Goal: Information Seeking & Learning: Learn about a topic

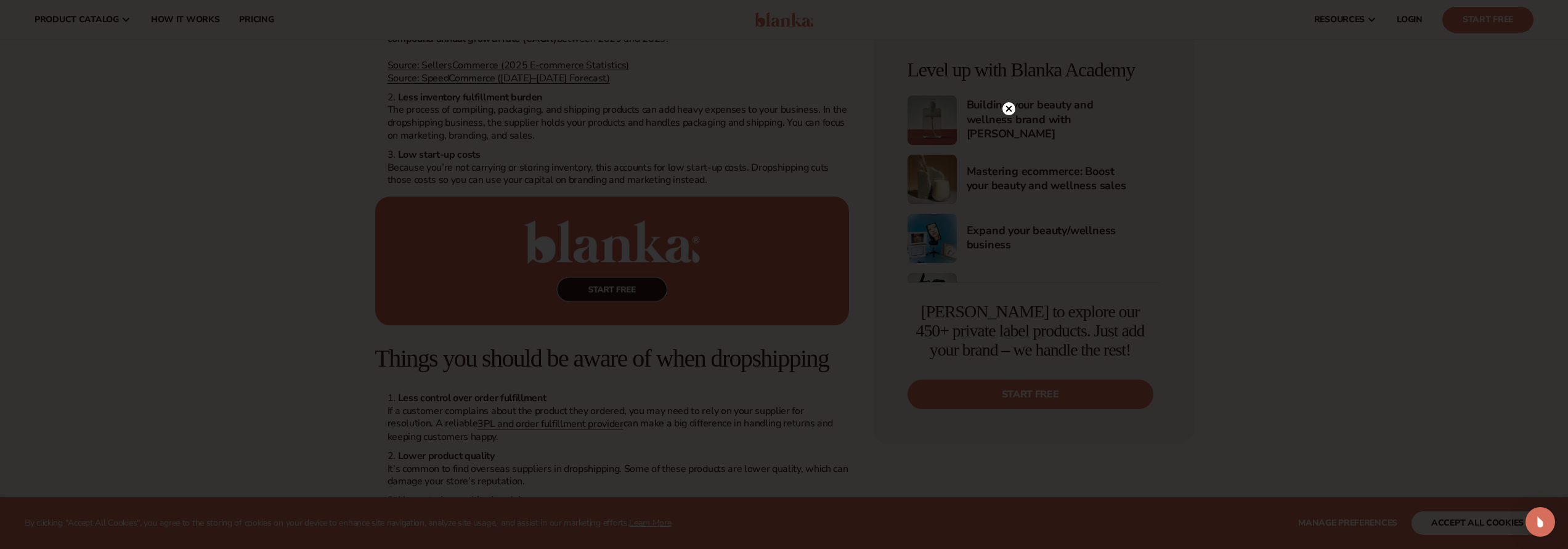
scroll to position [1777, 0]
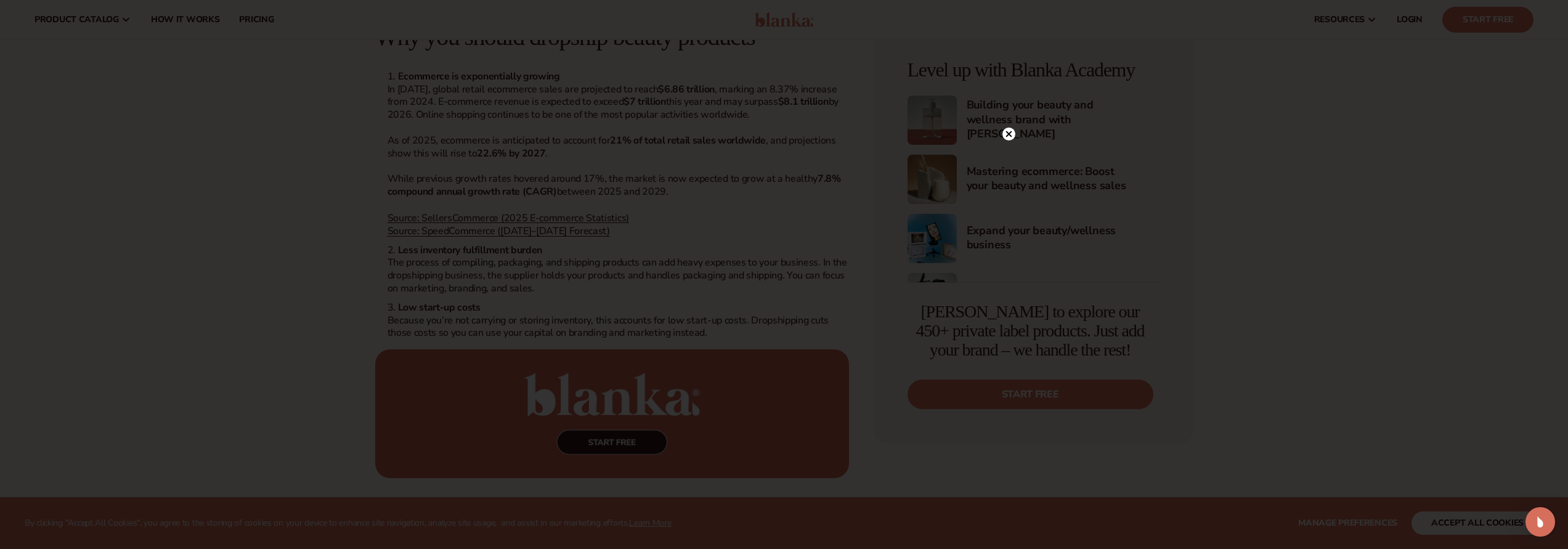
click at [1012, 110] on div at bounding box center [784, 274] width 1568 height 549
click at [1010, 130] on circle at bounding box center [1009, 134] width 13 height 13
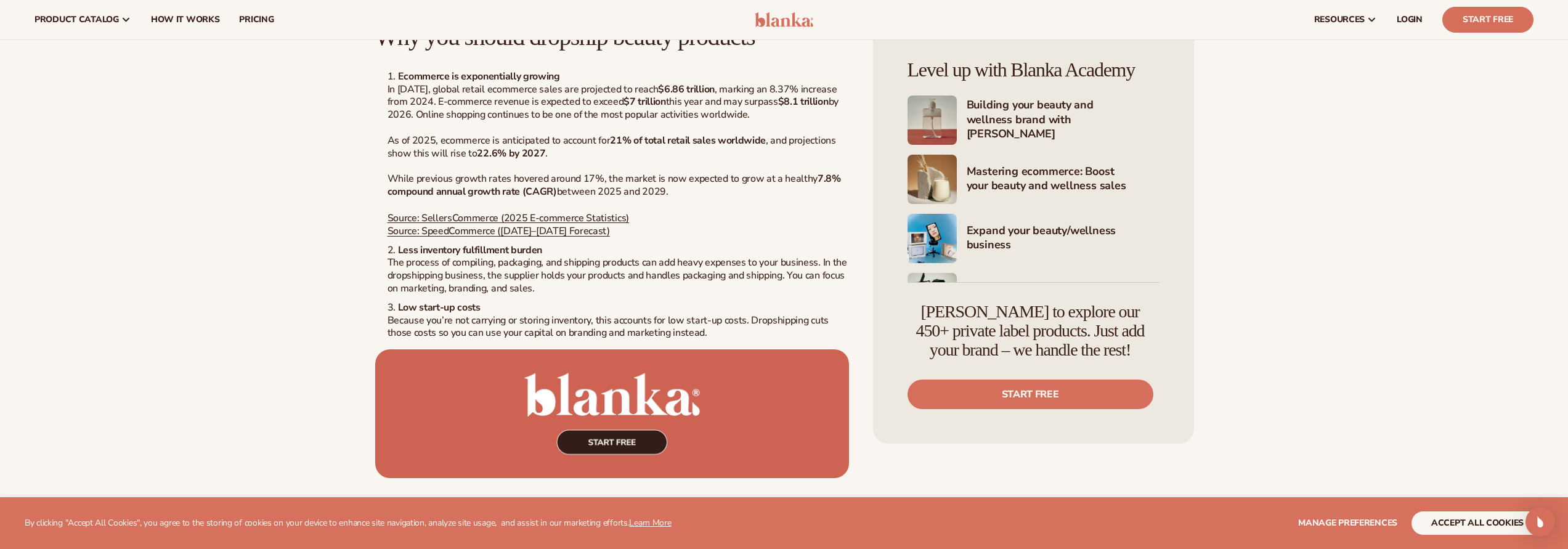
click at [784, 17] on img at bounding box center [784, 20] width 58 height 15
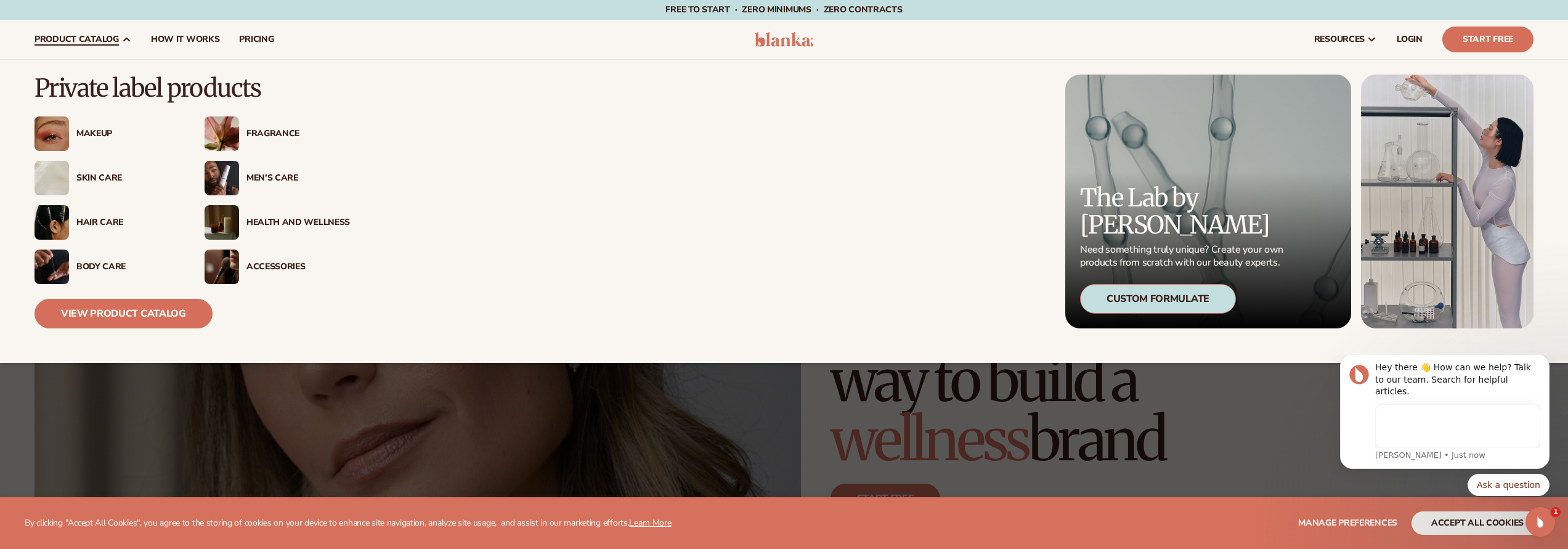
click at [91, 133] on div "Makeup" at bounding box center [128, 133] width 103 height 10
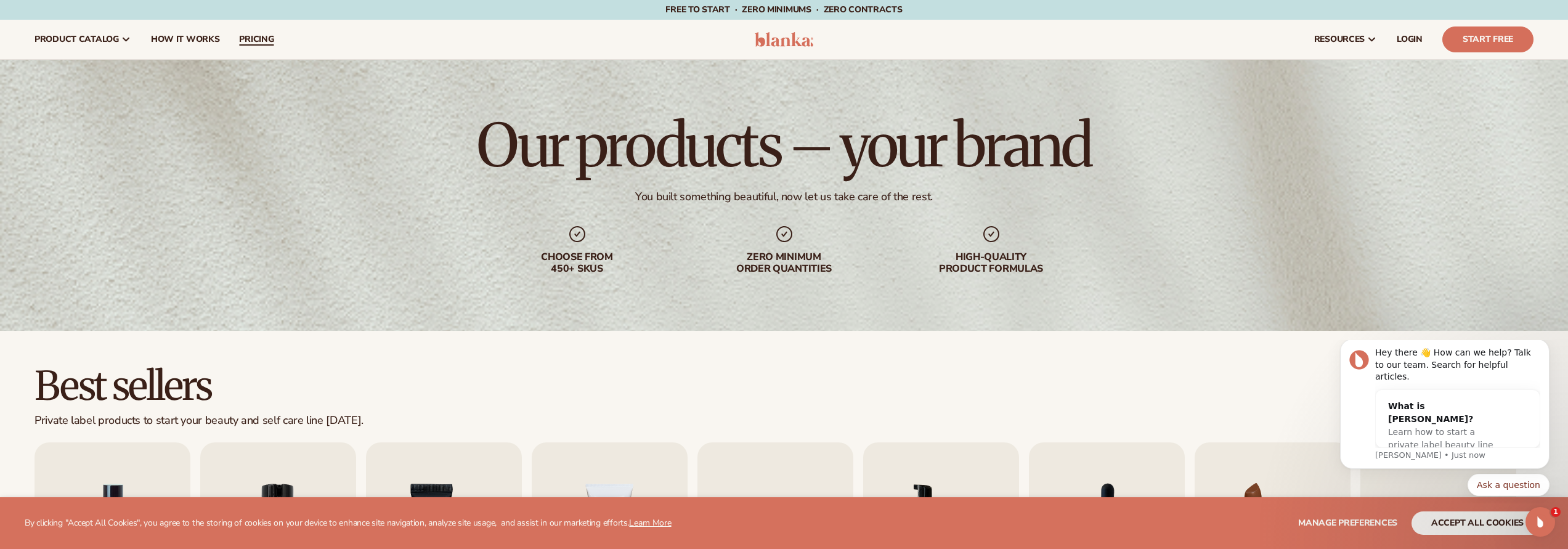
click at [239, 35] on span "pricing" at bounding box center [256, 39] width 35 height 10
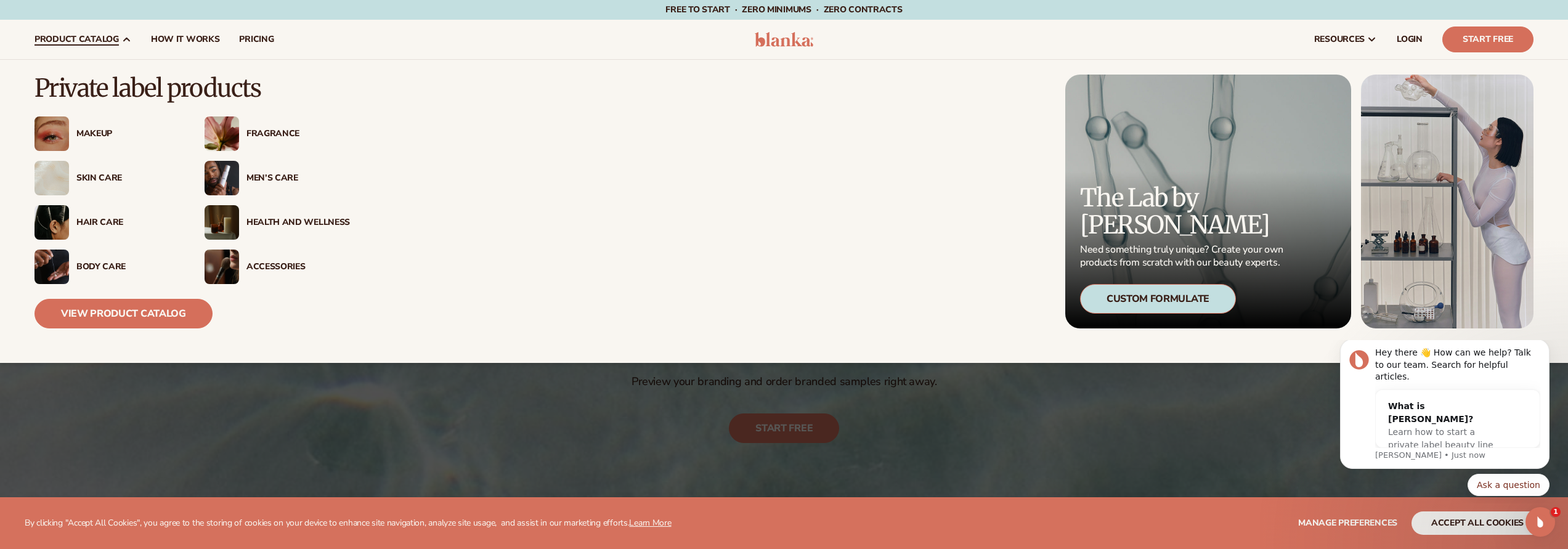
click at [103, 174] on div "Skin Care" at bounding box center [128, 178] width 103 height 10
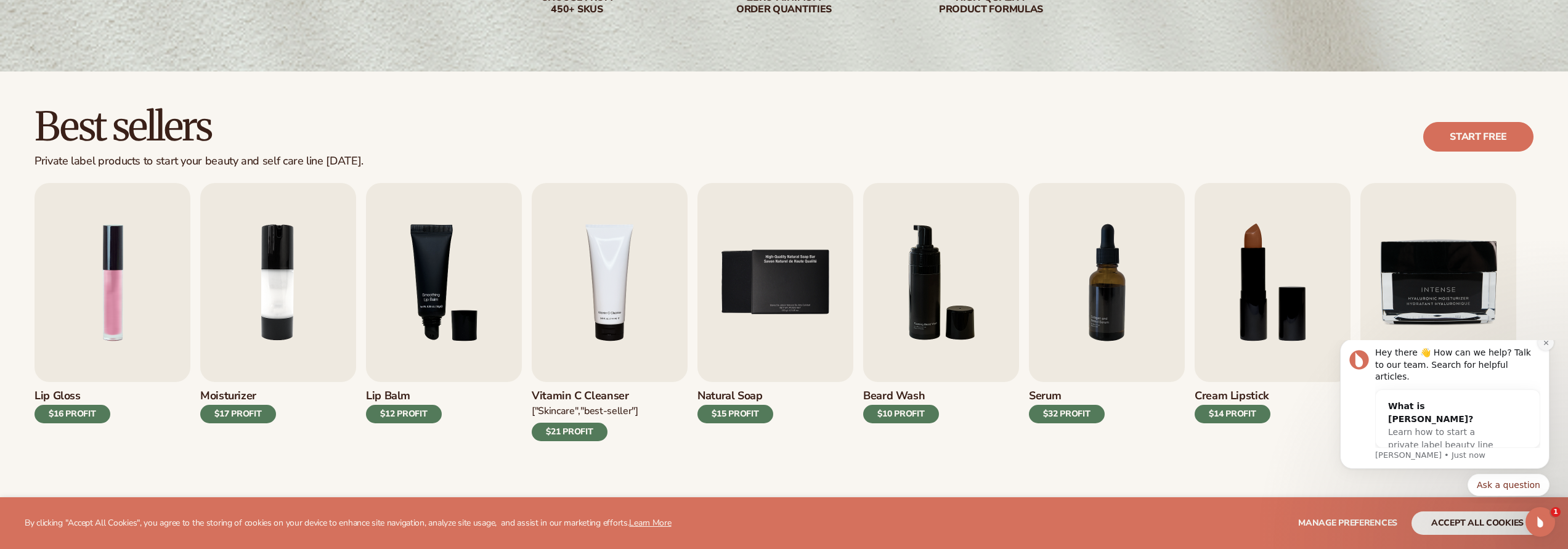
click at [1549, 351] on button "Dismiss notification" at bounding box center [1545, 343] width 16 height 16
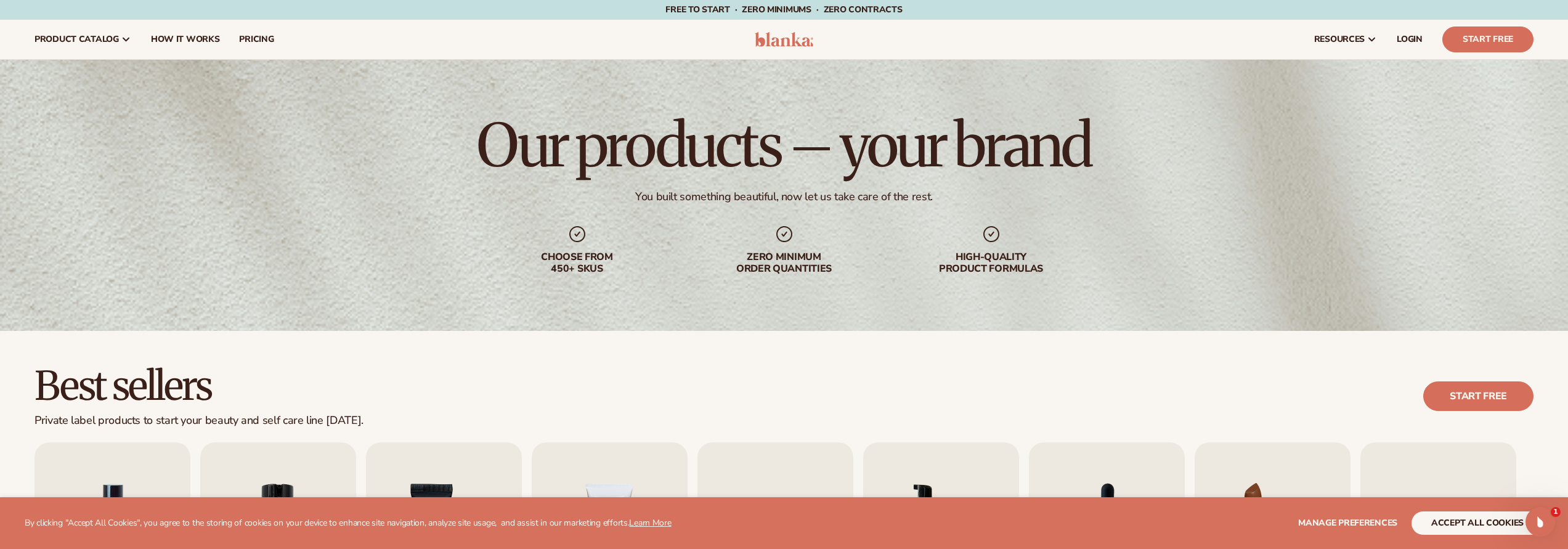
click at [794, 42] on img at bounding box center [784, 39] width 58 height 15
